Goal: Transaction & Acquisition: Purchase product/service

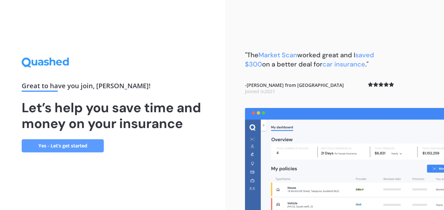
click at [79, 146] on link "Yes - Let’s get started" at bounding box center [63, 145] width 82 height 13
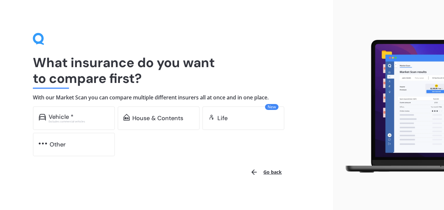
scroll to position [3, 0]
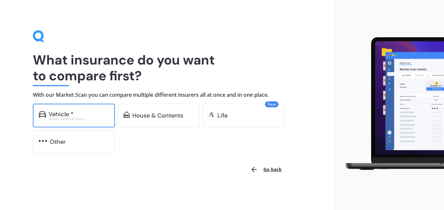
click at [61, 111] on div "Vehicle *" at bounding box center [61, 114] width 25 height 7
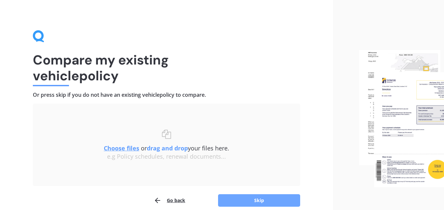
click at [242, 197] on button "Skip" at bounding box center [259, 200] width 82 height 12
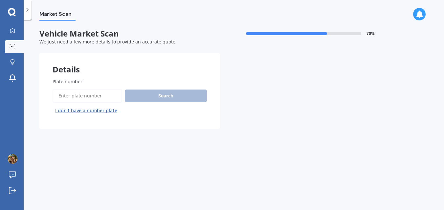
click at [74, 98] on input "Plate number" at bounding box center [88, 96] width 70 height 14
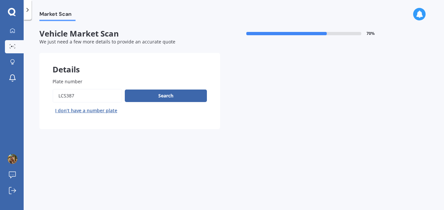
type input "LCS387"
click at [0, 0] on button "Next" at bounding box center [0, 0] width 0 height 0
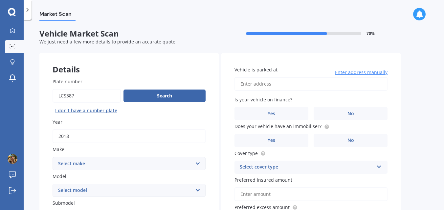
click at [125, 162] on select "Select make AC ALFA ROMEO ASTON [PERSON_NAME] AUDI AUSTIN BEDFORD Bentley BMW B…" at bounding box center [129, 163] width 153 height 13
select select "MITSUBISHI"
click at [110, 191] on select "Select model 380 Airtrek Aspire ASX [PERSON_NAME] Challenger Challenger Diesel …" at bounding box center [129, 189] width 153 height 13
select select "ECLIPSE CROSS"
click at [224, 161] on div "Vehicle is parked at Enter address manually Is your vehicle on finance? Yes No …" at bounding box center [311, 147] width 179 height 188
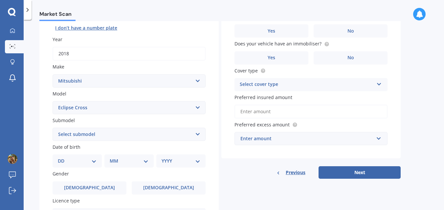
scroll to position [85, 0]
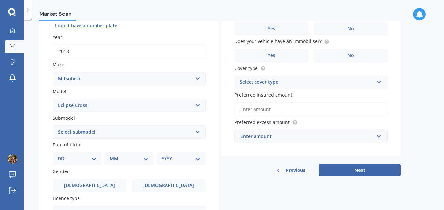
click at [186, 131] on select "Select submodel Black Edition Wagon 5dr CVT 8sp 1.5T PHEV VRX 4WD Hybrid PHEV X…" at bounding box center [129, 131] width 153 height 13
select select "XLS"
click at [247, 186] on div "Details Plate number Search I don’t have a number plate Year [DATE] Make Select…" at bounding box center [220, 126] width 362 height 317
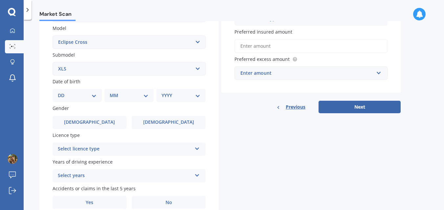
scroll to position [148, 0]
click at [186, 93] on div "YYYY 2025 2024 2023 2022 2021 2020 2019 2018 2017 2016 2015 2014 2013 2012 2011…" at bounding box center [180, 95] width 49 height 13
click at [186, 96] on select "YYYY 2025 2024 2023 2022 2021 2020 2019 2018 2017 2016 2015 2014 2013 2012 2011…" at bounding box center [181, 95] width 39 height 7
select select "1986"
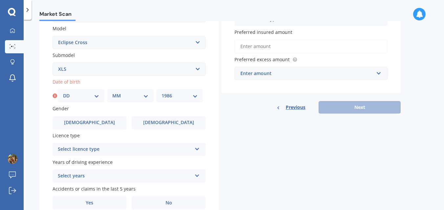
click at [72, 97] on select "DD 01 02 03 04 05 06 07 08 09 10 11 12 13 14 15 16 17 18 19 20 21 22 23 24 25 2…" at bounding box center [81, 95] width 36 height 7
select select "28"
click at [121, 99] on select "MM 01 02 03 04 05 06 07 08 09 10 11 12" at bounding box center [130, 95] width 36 height 7
select select "02"
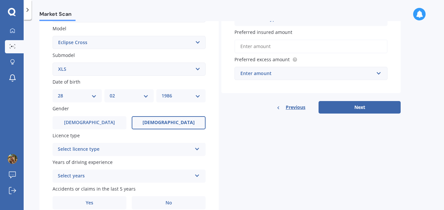
click at [176, 122] on span "[DEMOGRAPHIC_DATA]" at bounding box center [169, 123] width 52 height 6
click at [0, 0] on input "[DEMOGRAPHIC_DATA]" at bounding box center [0, 0] width 0 height 0
click at [197, 150] on icon at bounding box center [198, 147] width 6 height 5
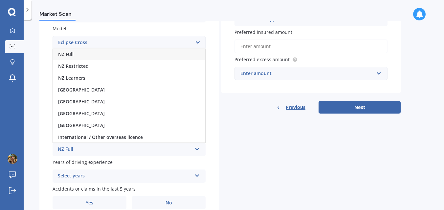
click at [88, 56] on div "NZ Full" at bounding box center [129, 54] width 152 height 12
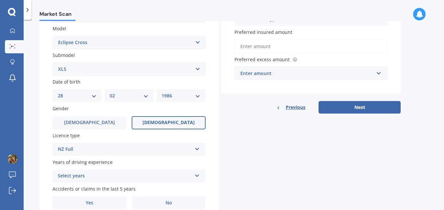
click at [244, 167] on div "Details Plate number Search I don’t have a number plate Year [DATE] Make Select…" at bounding box center [220, 63] width 362 height 317
click at [198, 175] on icon at bounding box center [198, 174] width 6 height 5
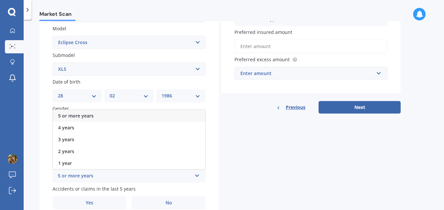
click at [105, 115] on div "5 or more years" at bounding box center [129, 116] width 152 height 12
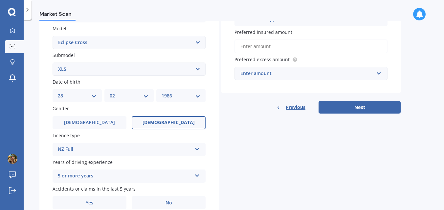
click at [253, 173] on div "Details Plate number Search I don’t have a number plate Year [DATE] Make Select…" at bounding box center [220, 63] width 362 height 317
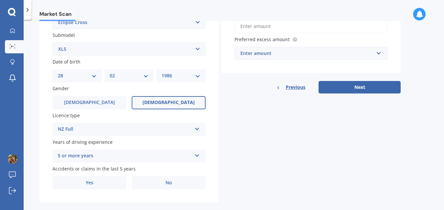
scroll to position [179, 0]
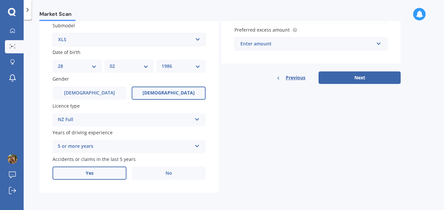
click at [90, 170] on span "Yes" at bounding box center [90, 173] width 8 height 6
click at [0, 0] on input "Yes" at bounding box center [0, 0] width 0 height 0
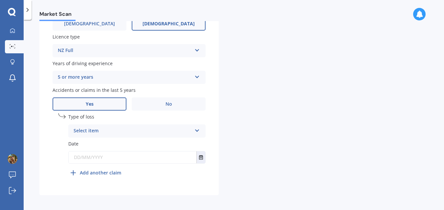
scroll to position [250, 0]
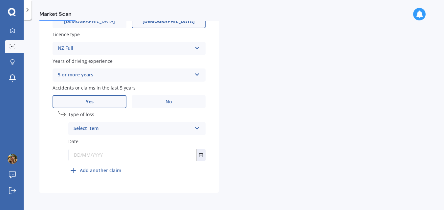
click at [117, 129] on div "Select item" at bounding box center [133, 129] width 118 height 8
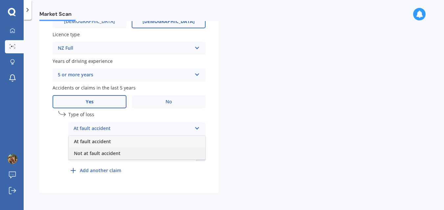
click at [116, 152] on span "Not at fault accident" at bounding box center [97, 153] width 47 height 6
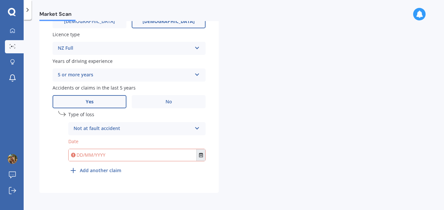
click at [202, 153] on icon "Select date" at bounding box center [201, 154] width 4 height 5
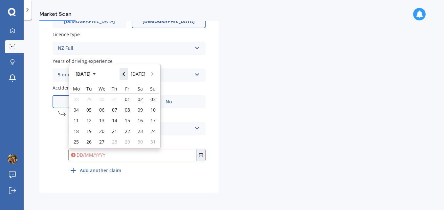
click at [125, 72] on icon "Navigate back" at bounding box center [123, 74] width 3 height 5
click at [126, 77] on button "Navigate back" at bounding box center [124, 74] width 9 height 12
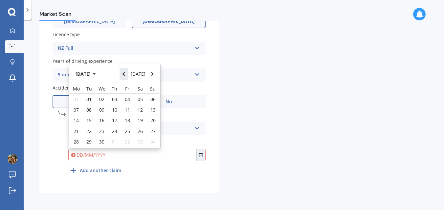
click at [126, 77] on button "Navigate back" at bounding box center [124, 74] width 9 height 12
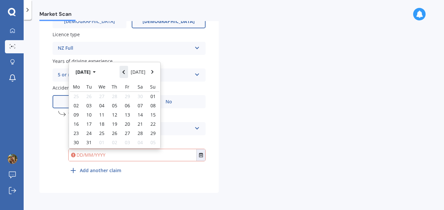
click at [126, 77] on button "Navigate back" at bounding box center [124, 72] width 9 height 12
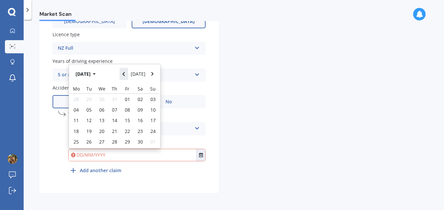
click at [126, 77] on button "Navigate back" at bounding box center [124, 74] width 9 height 12
click at [152, 75] on icon "Navigate forward" at bounding box center [152, 74] width 2 height 4
click at [126, 99] on span "01" at bounding box center [127, 99] width 5 height 6
type input "[DATE]"
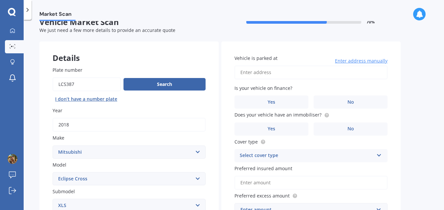
scroll to position [0, 0]
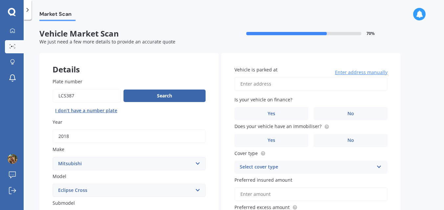
click at [264, 86] on input "Vehicle is parked at" at bounding box center [311, 84] width 153 height 14
type input "u"
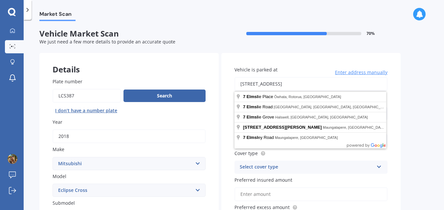
type input "[STREET_ADDRESS]"
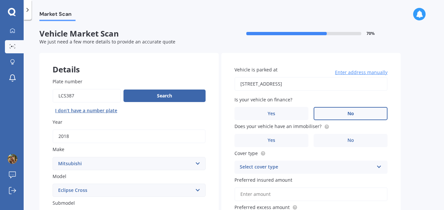
click at [340, 110] on label "No" at bounding box center [351, 113] width 74 height 13
click at [0, 0] on input "No" at bounding box center [0, 0] width 0 height 0
click at [354, 143] on span "No" at bounding box center [351, 140] width 7 height 6
click at [0, 0] on input "No" at bounding box center [0, 0] width 0 height 0
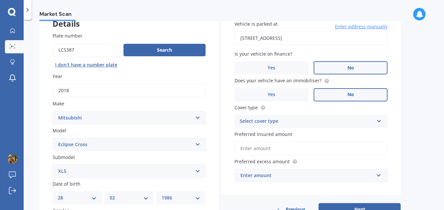
scroll to position [45, 0]
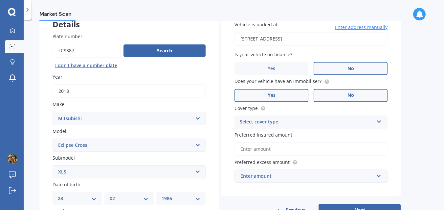
click at [266, 94] on label "Yes" at bounding box center [272, 95] width 74 height 13
click at [0, 0] on input "Yes" at bounding box center [0, 0] width 0 height 0
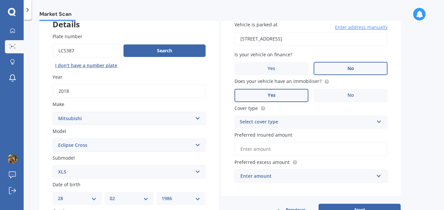
click at [325, 116] on div "Select cover type Comprehensive Third Party, Fire & Theft Third Party" at bounding box center [311, 121] width 153 height 13
click at [318, 136] on div "Comprehensive" at bounding box center [311, 135] width 152 height 12
click at [295, 147] on input "Preferred insured amount" at bounding box center [311, 149] width 153 height 14
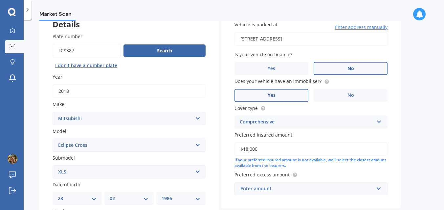
type input "$18,000"
click at [418, 173] on div "Market Scan Vehicle Market Scan 70 % We just need a few more details to provide…" at bounding box center [234, 116] width 421 height 190
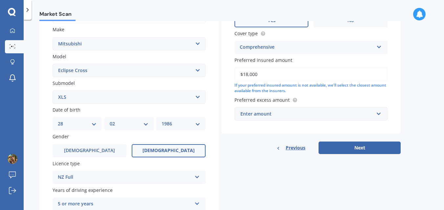
scroll to position [121, 0]
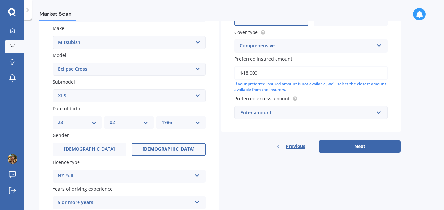
click at [296, 113] on div "Enter amount" at bounding box center [307, 112] width 133 height 7
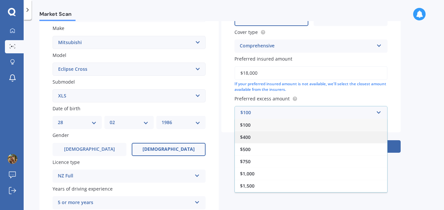
click at [259, 139] on div "$400" at bounding box center [311, 137] width 152 height 12
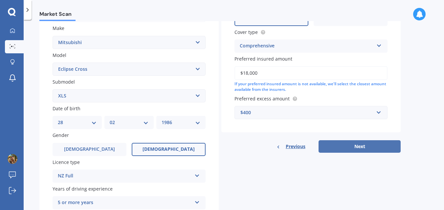
click at [372, 145] on button "Next" at bounding box center [360, 146] width 82 height 12
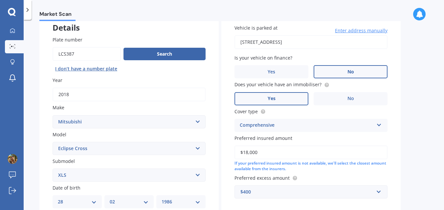
select select "28"
select select "02"
select select "1986"
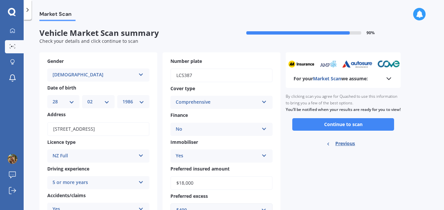
scroll to position [0, 0]
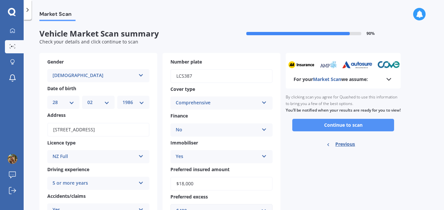
click at [383, 130] on button "Continue to scan" at bounding box center [343, 125] width 102 height 12
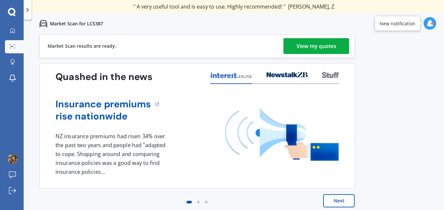
click at [319, 46] on div "View my quotes" at bounding box center [317, 46] width 40 height 16
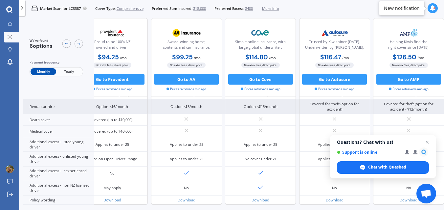
scroll to position [300, 118]
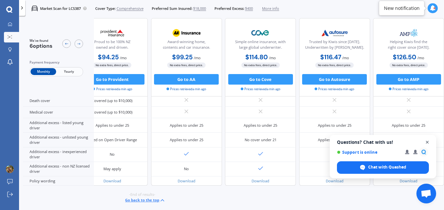
click at [428, 143] on span "Open chat" at bounding box center [428, 142] width 8 height 8
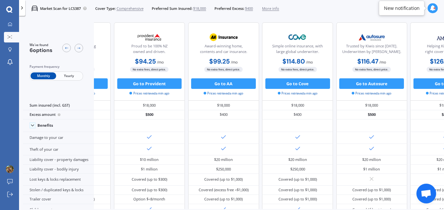
scroll to position [0, 118]
